Goal: Use online tool/utility: Use online tool/utility

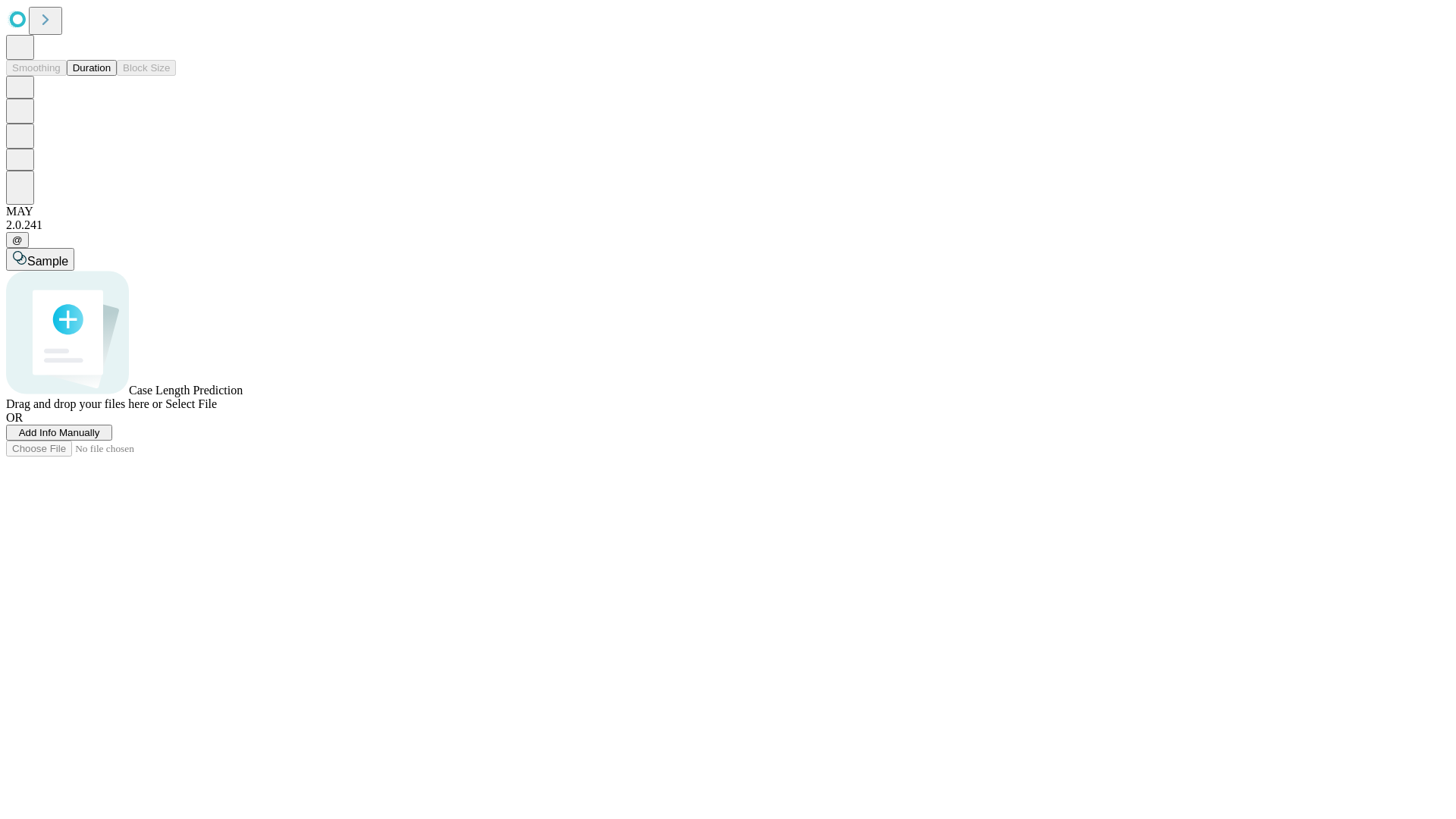
click at [111, 76] on button "Duration" at bounding box center [92, 68] width 50 height 16
click at [217, 410] on span "Select File" at bounding box center [191, 404] width 52 height 13
